Goal: Task Accomplishment & Management: Complete application form

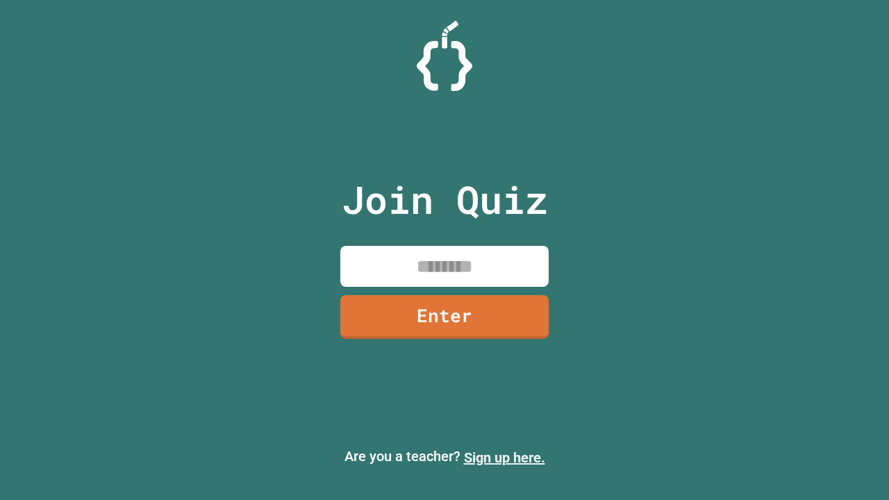
click at [504, 458] on link "Sign up here." at bounding box center [504, 458] width 81 height 17
